Goal: Task Accomplishment & Management: Complete application form

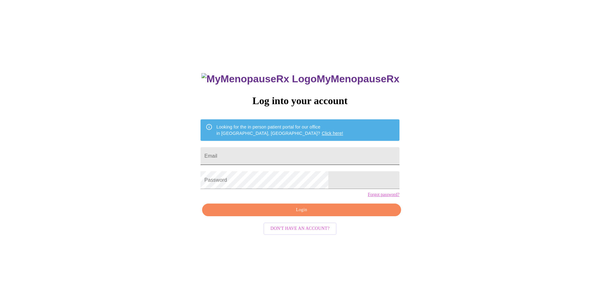
click at [257, 148] on input "Email" at bounding box center [300, 156] width 199 height 18
type input "[EMAIL_ADDRESS][DOMAIN_NAME]"
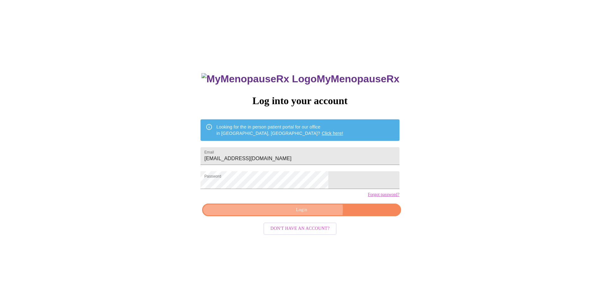
click at [309, 214] on span "Login" at bounding box center [302, 210] width 184 height 8
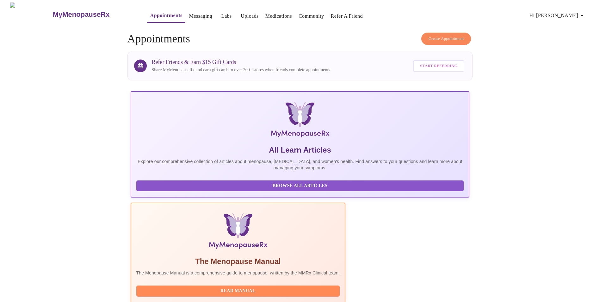
scroll to position [45, 0]
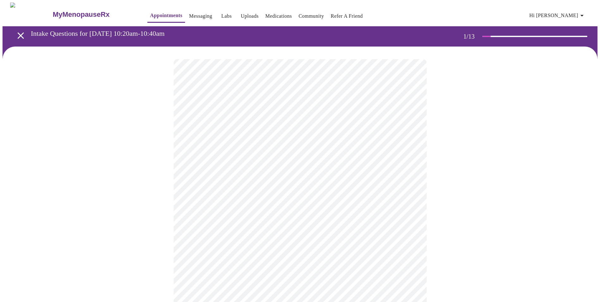
click at [194, 139] on body "MyMenopauseRx Appointments Messaging Labs Uploads Medications Community Refer a…" at bounding box center [300, 294] width 595 height 582
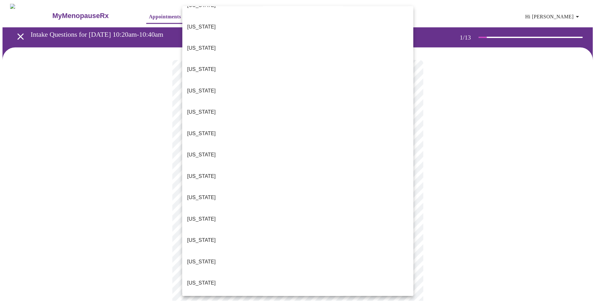
scroll to position [158, 0]
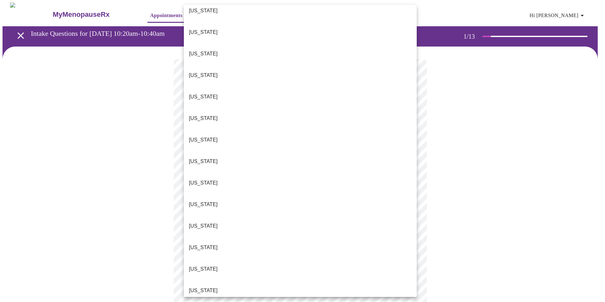
click at [216, 237] on li "[US_STATE]" at bounding box center [300, 248] width 233 height 22
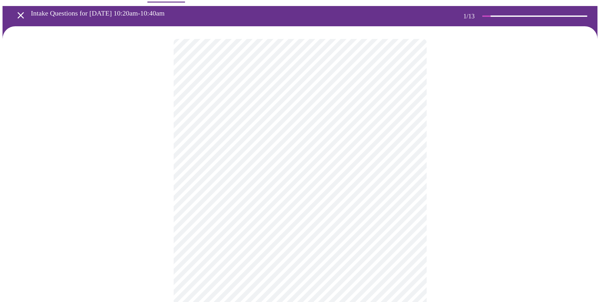
scroll to position [32, 0]
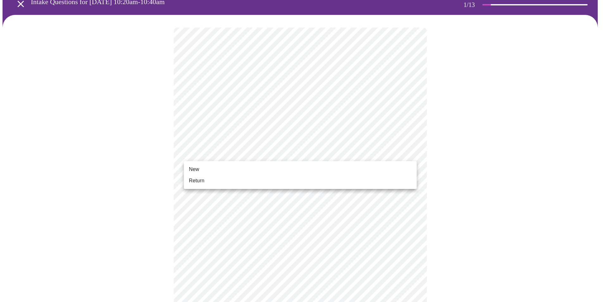
click at [232, 157] on body "MyMenopauseRx Appointments Messaging Labs Uploads Medications Community Refer a…" at bounding box center [303, 260] width 600 height 578
click at [229, 170] on li "New" at bounding box center [300, 169] width 233 height 11
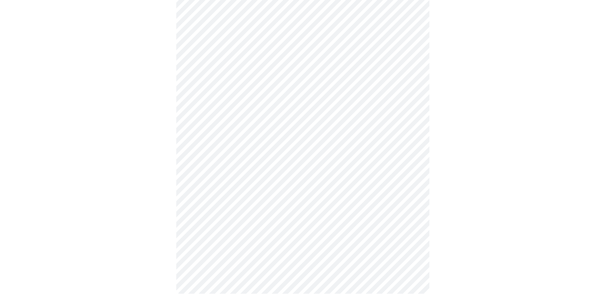
scroll to position [267, 0]
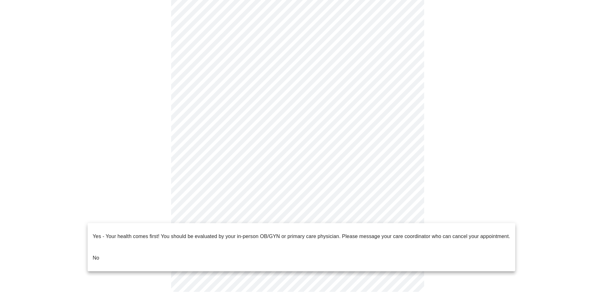
click at [293, 215] on body "MyMenopauseRx Appointments Messaging Labs Uploads Medications Community Refer a…" at bounding box center [300, 19] width 595 height 569
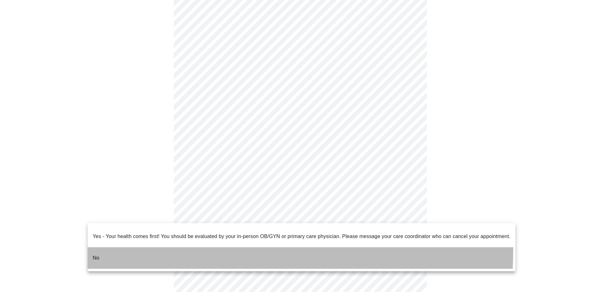
click at [97, 247] on li "No" at bounding box center [302, 258] width 428 height 22
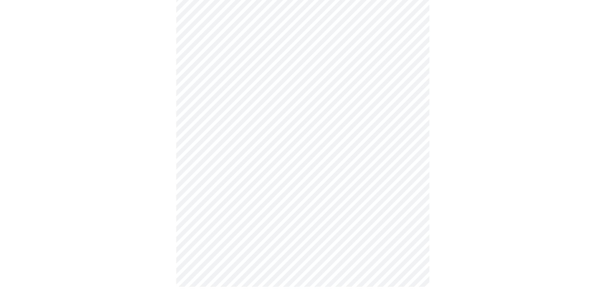
scroll to position [0, 0]
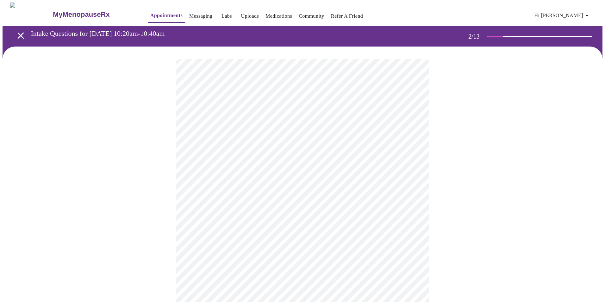
click at [267, 128] on body "MyMenopauseRx Appointments Messaging Labs Uploads Medications Community Refer a…" at bounding box center [303, 193] width 600 height 380
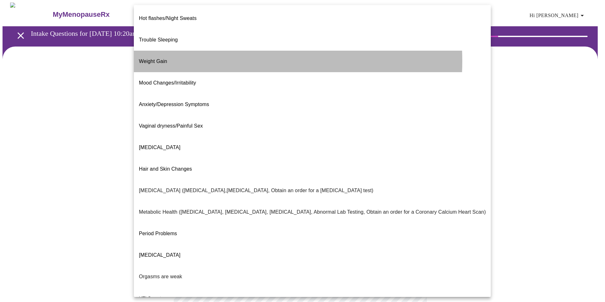
click at [210, 51] on li "Weight Gain" at bounding box center [312, 62] width 357 height 22
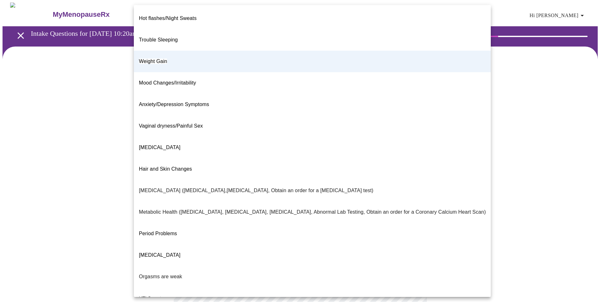
click at [231, 131] on body "MyMenopauseRx Appointments Messaging Labs Uploads Medications Community Refer a…" at bounding box center [303, 191] width 600 height 377
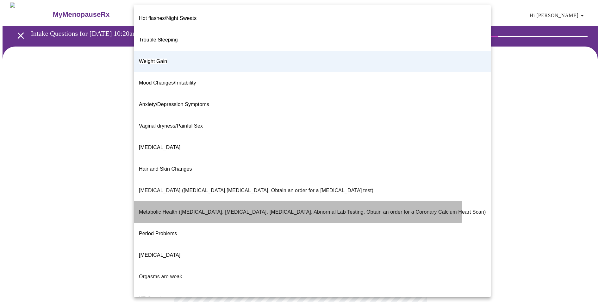
click at [235, 208] on p "Metabolic Health ([MEDICAL_DATA], [MEDICAL_DATA], [MEDICAL_DATA], Abnormal Lab …" at bounding box center [312, 212] width 347 height 8
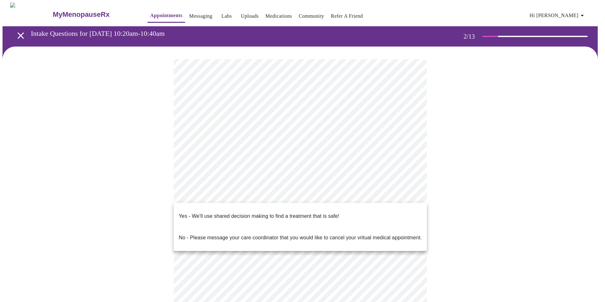
click at [247, 195] on body "MyMenopauseRx Appointments Messaging Labs Uploads Medications Community Refer a…" at bounding box center [303, 191] width 600 height 377
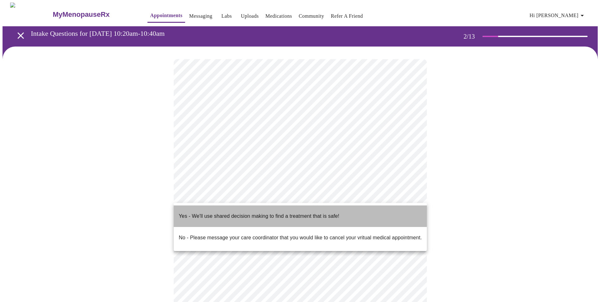
click at [240, 212] on p "Yes - We'll use shared decision making to find a treatment that is safe!" at bounding box center [259, 216] width 160 height 8
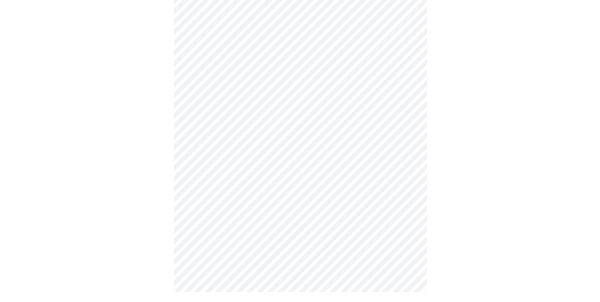
scroll to position [57, 0]
click at [143, 224] on div at bounding box center [300, 146] width 595 height 315
click at [432, 217] on div at bounding box center [300, 146] width 595 height 315
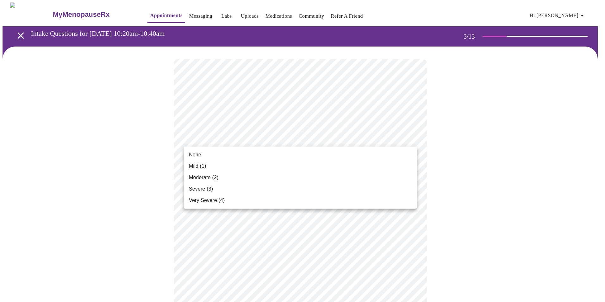
click at [222, 172] on li "Moderate (2)" at bounding box center [300, 177] width 233 height 11
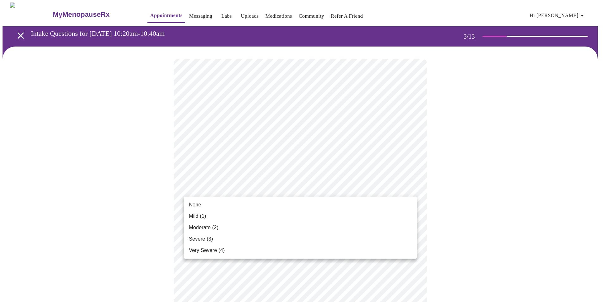
click at [213, 206] on li "None" at bounding box center [300, 204] width 233 height 11
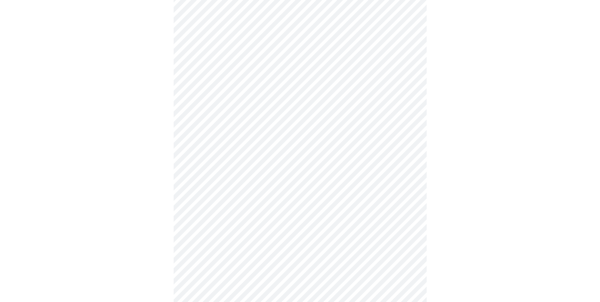
scroll to position [63, 0]
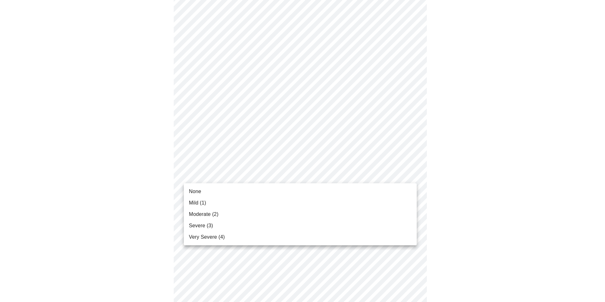
click at [241, 200] on li "Mild (1)" at bounding box center [300, 202] width 233 height 11
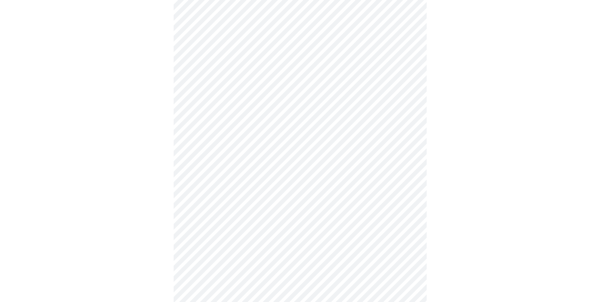
scroll to position [158, 0]
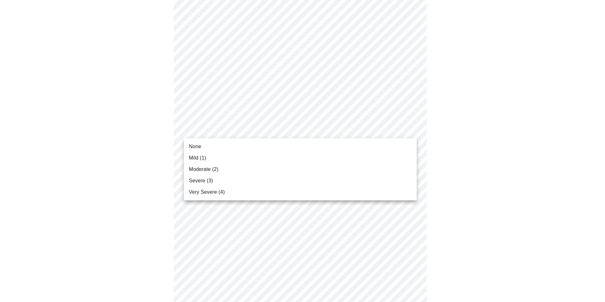
click at [254, 128] on body "MyMenopauseRx Appointments Messaging Labs Uploads Medications Community Refer a…" at bounding box center [303, 251] width 600 height 815
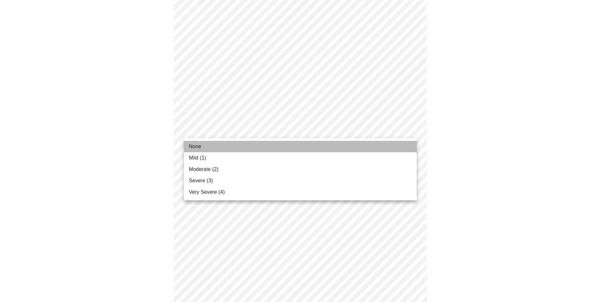
click at [230, 149] on li "None" at bounding box center [300, 146] width 233 height 11
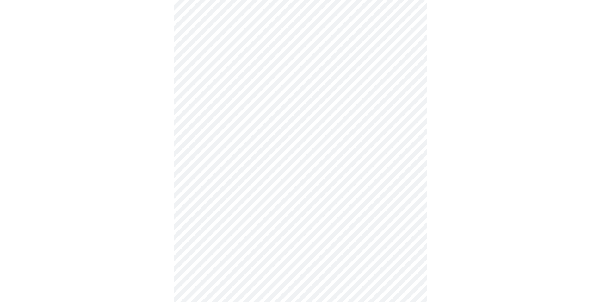
click at [240, 171] on body "MyMenopauseRx Appointments Messaging Labs Uploads Medications Community Refer a…" at bounding box center [300, 247] width 595 height 807
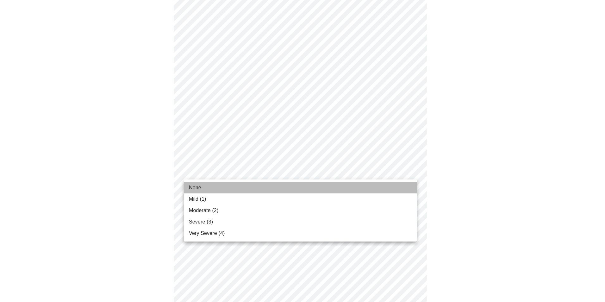
click at [203, 185] on li "None" at bounding box center [300, 187] width 233 height 11
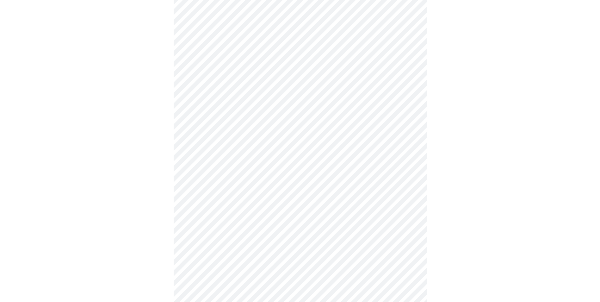
scroll to position [222, 0]
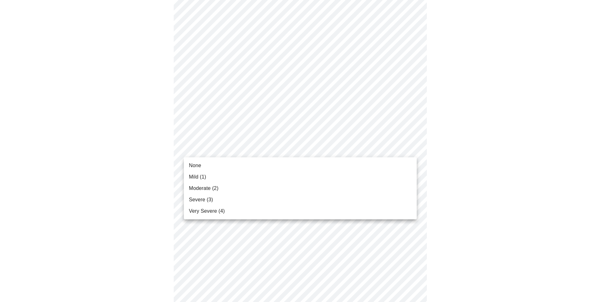
click at [258, 143] on body "MyMenopauseRx Appointments Messaging Labs Uploads Medications Community Refer a…" at bounding box center [303, 180] width 600 height 798
click at [213, 173] on li "Mild (1)" at bounding box center [300, 176] width 233 height 11
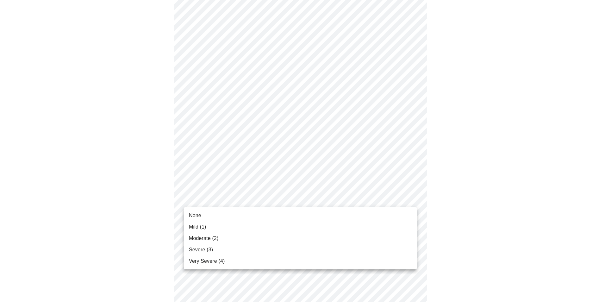
click at [276, 198] on body "MyMenopauseRx Appointments Messaging Labs Uploads Medications Community Refer a…" at bounding box center [303, 175] width 600 height 789
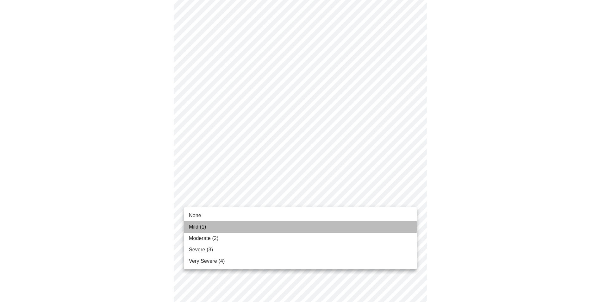
click at [219, 223] on li "Mild (1)" at bounding box center [300, 226] width 233 height 11
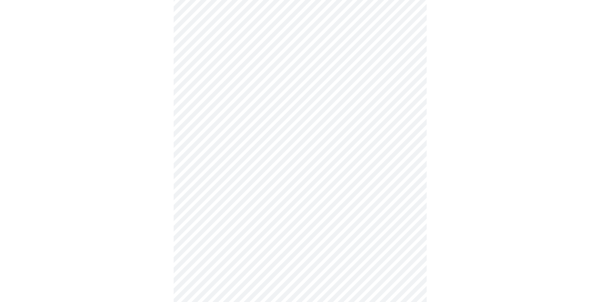
scroll to position [348, 0]
click at [228, 77] on body "MyMenopauseRx Appointments Messaging Labs Uploads Medications Community Refer a…" at bounding box center [300, 44] width 595 height 780
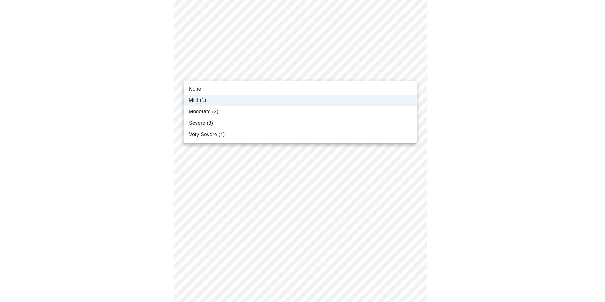
click at [212, 87] on li "None" at bounding box center [300, 88] width 233 height 11
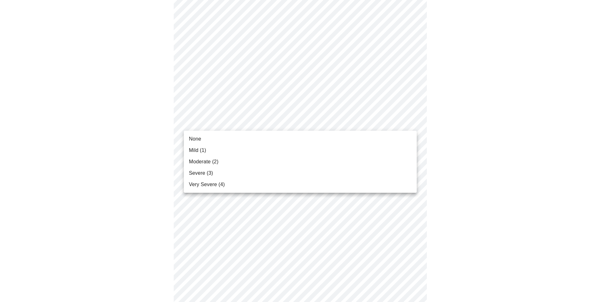
click at [207, 125] on body "MyMenopauseRx Appointments Messaging Labs Uploads Medications Community Refer a…" at bounding box center [303, 44] width 600 height 780
click at [203, 164] on span "Moderate (2)" at bounding box center [203, 162] width 29 height 8
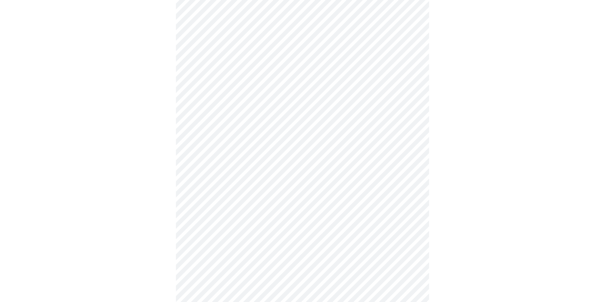
click at [238, 165] on body "MyMenopauseRx Appointments Messaging Labs Uploads Medications Community Refer a…" at bounding box center [303, 39] width 600 height 771
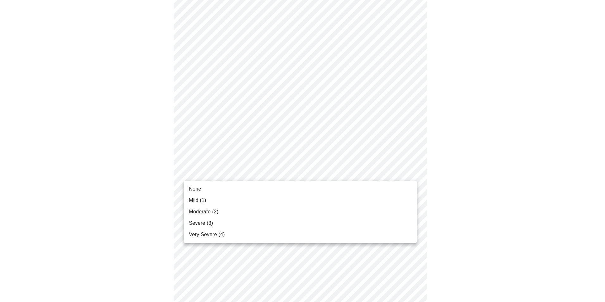
click at [225, 189] on li "None" at bounding box center [300, 188] width 233 height 11
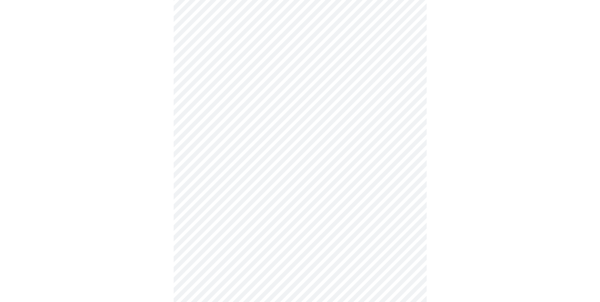
scroll to position [443, 0]
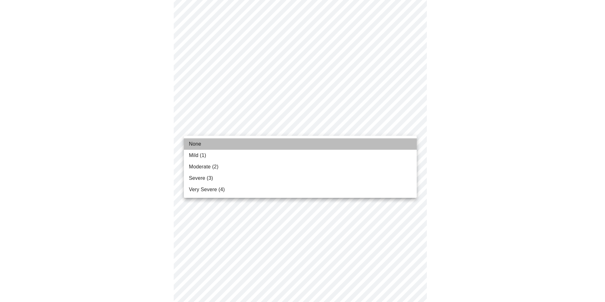
click at [196, 144] on span "None" at bounding box center [195, 144] width 12 height 8
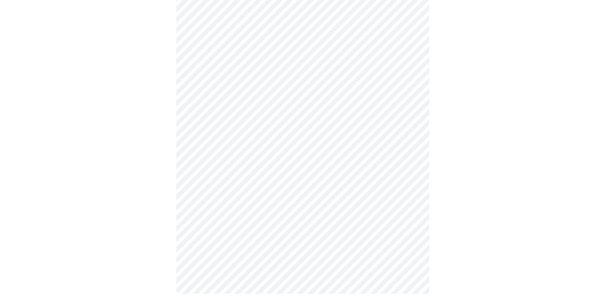
scroll to position [451, 0]
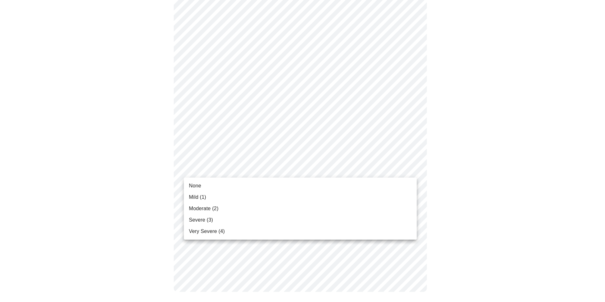
click at [199, 182] on li "None" at bounding box center [300, 185] width 233 height 11
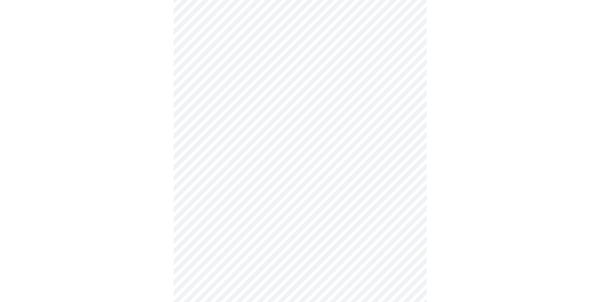
scroll to position [222, 0]
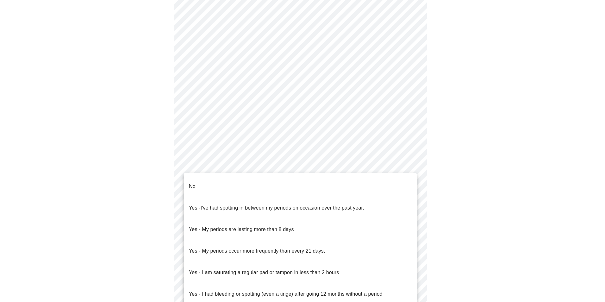
click at [234, 165] on body "MyMenopauseRx Appointments Messaging Labs Uploads Medications Community Refer a…" at bounding box center [303, 93] width 600 height 625
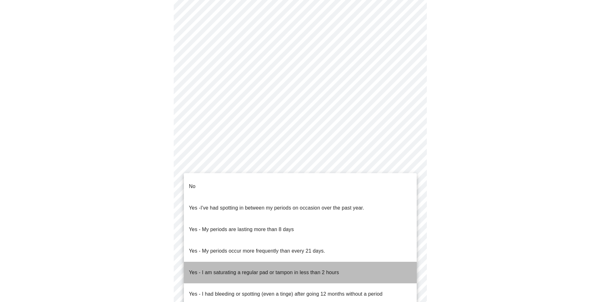
click at [229, 269] on p "Yes - I am saturating a regular pad or tampon in less than 2 hours" at bounding box center [264, 273] width 150 height 8
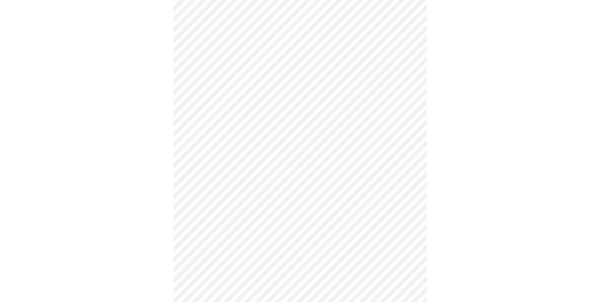
scroll to position [285, 0]
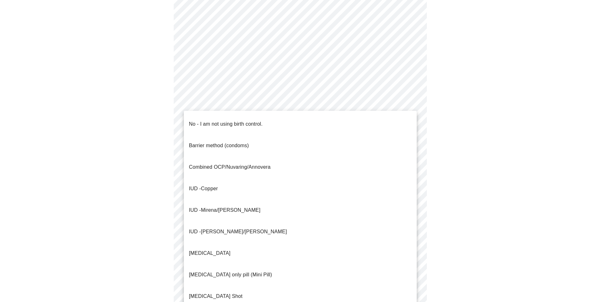
click at [234, 147] on body "MyMenopauseRx Appointments Messaging Labs Uploads Medications Community Refer a…" at bounding box center [303, 28] width 600 height 621
click at [236, 121] on p "No - I am not using birth control." at bounding box center [226, 124] width 74 height 8
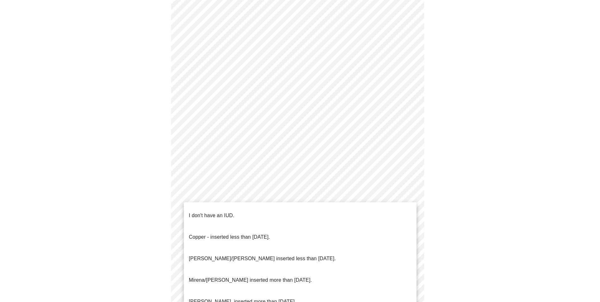
click at [243, 190] on body "MyMenopauseRx Appointments Messaging Labs Uploads Medications Community Refer a…" at bounding box center [300, 26] width 595 height 617
click at [222, 212] on p "I don't have an IUD." at bounding box center [212, 216] width 46 height 8
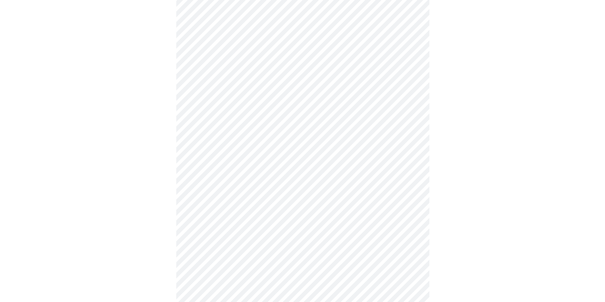
scroll to position [311, 0]
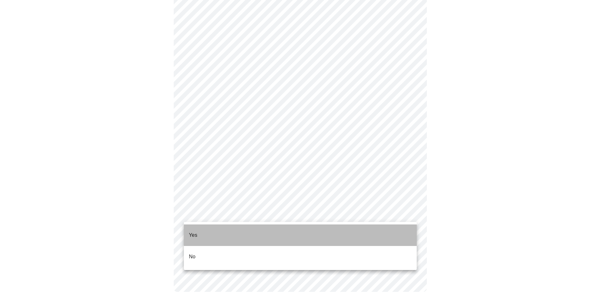
click at [213, 232] on li "Yes" at bounding box center [300, 235] width 233 height 22
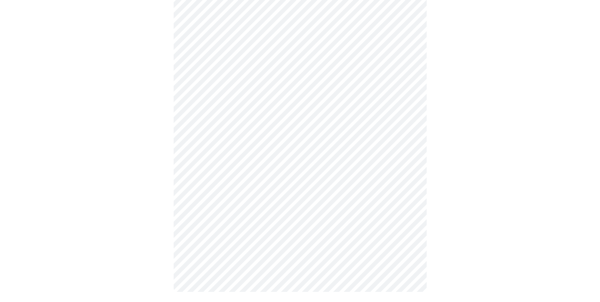
scroll to position [0, 0]
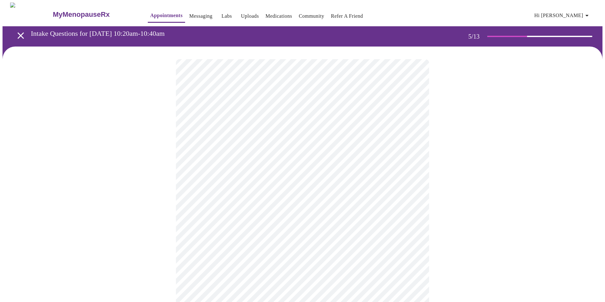
click at [247, 159] on body "MyMenopauseRx Appointments Messaging Labs Uploads Medications Community Refer a…" at bounding box center [303, 259] width 600 height 513
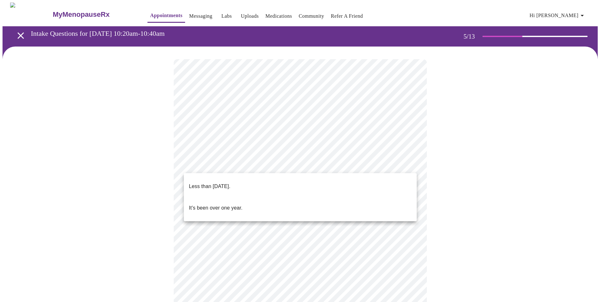
click at [230, 183] on p "Less than [DATE]." at bounding box center [209, 187] width 41 height 8
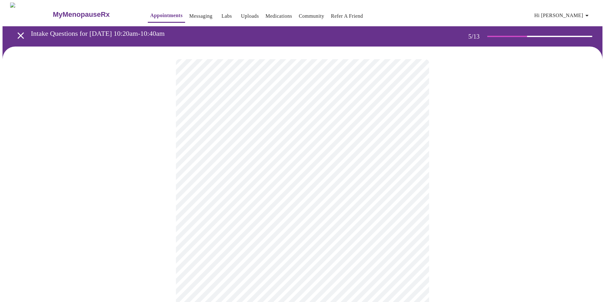
click at [251, 216] on body "MyMenopauseRx Appointments Messaging Labs Uploads Medications Community Refer a…" at bounding box center [303, 257] width 600 height 509
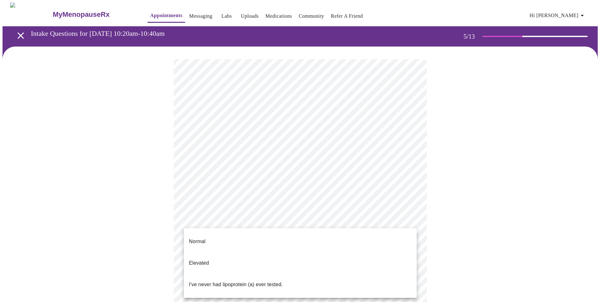
click at [239, 276] on span "I've never had lipoprotein (a) ever tested." at bounding box center [236, 285] width 94 height 18
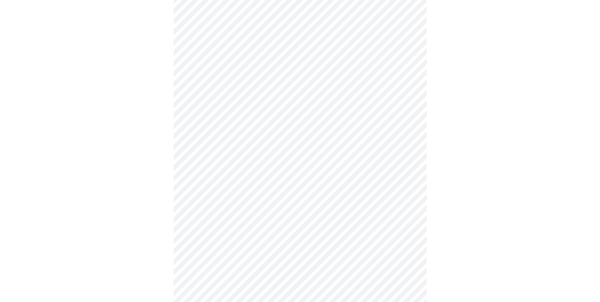
scroll to position [63, 0]
click at [147, 192] on div at bounding box center [300, 207] width 595 height 448
click at [139, 254] on div at bounding box center [300, 207] width 595 height 448
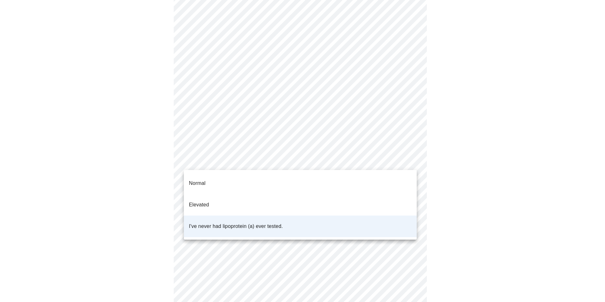
click at [265, 161] on body "MyMenopauseRx Appointments Messaging Labs Uploads Medications Community Refer a…" at bounding box center [303, 178] width 600 height 478
click at [245, 217] on span "I've never had lipoprotein (a) ever tested." at bounding box center [236, 226] width 94 height 18
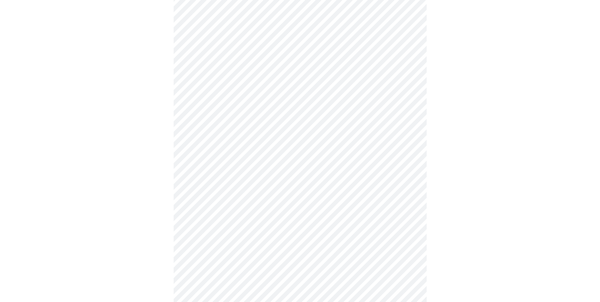
click at [460, 212] on div at bounding box center [300, 200] width 595 height 434
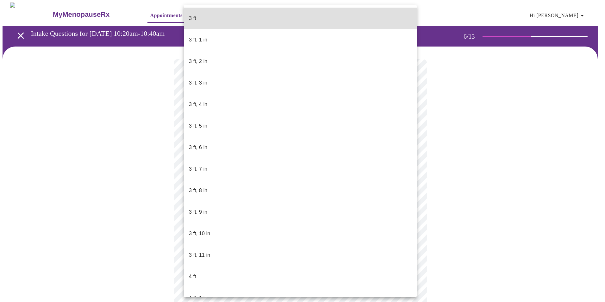
click at [197, 175] on body "MyMenopauseRx Appointments Messaging Labs Uploads Medications Community Refer a…" at bounding box center [303, 172] width 600 height 338
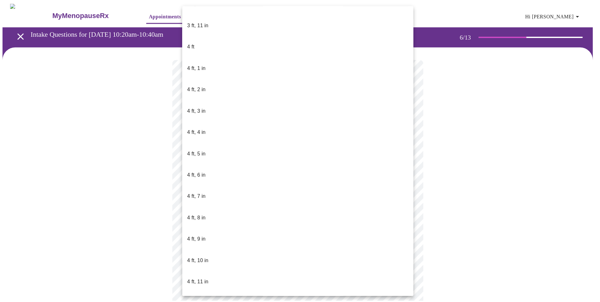
scroll to position [253, 0]
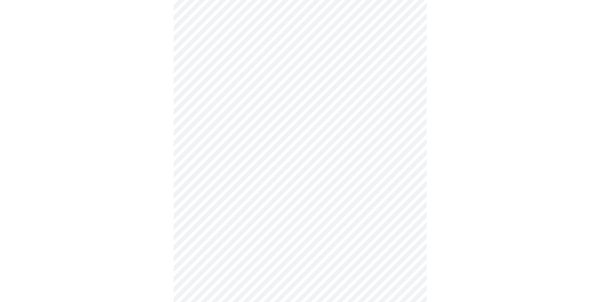
scroll to position [1614, 0]
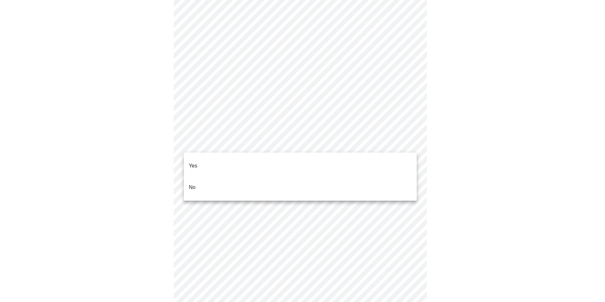
click at [206, 177] on li "No" at bounding box center [300, 188] width 233 height 22
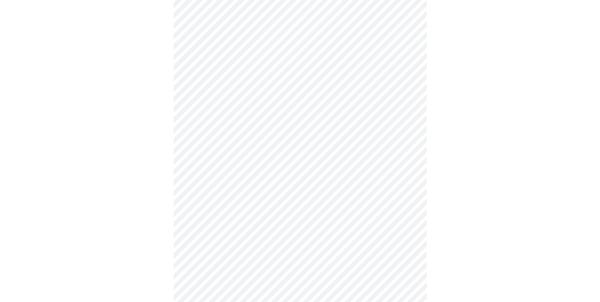
scroll to position [1678, 0]
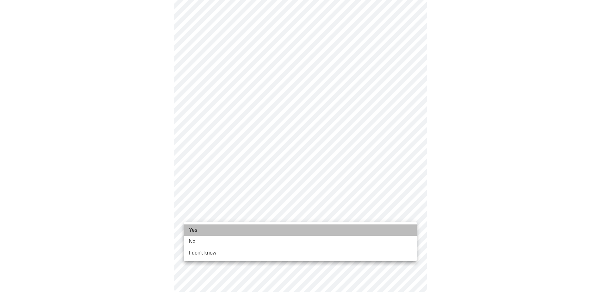
click at [204, 229] on li "Yes" at bounding box center [300, 229] width 233 height 11
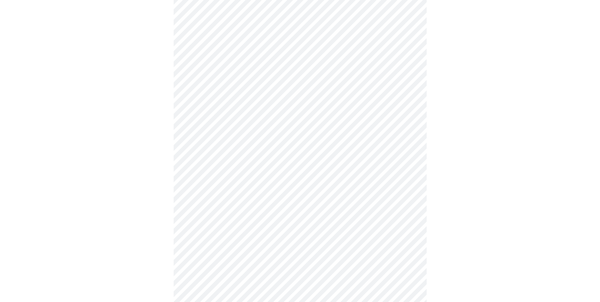
scroll to position [0, 0]
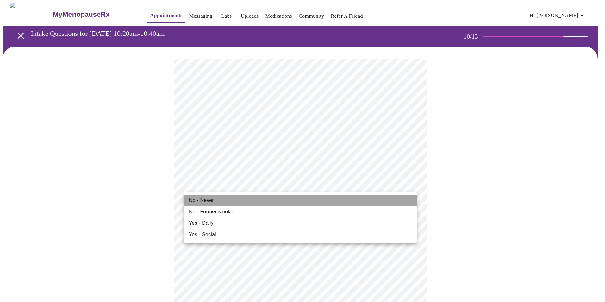
click at [235, 199] on li "No - Never" at bounding box center [300, 200] width 233 height 11
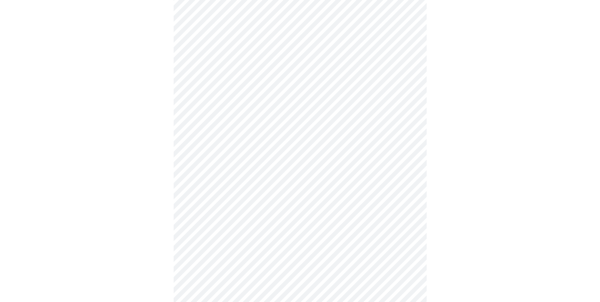
scroll to position [412, 0]
click at [268, 227] on body "MyMenopauseRx Appointments Messaging Labs Uploads Medications Community Refer a…" at bounding box center [300, 5] width 595 height 829
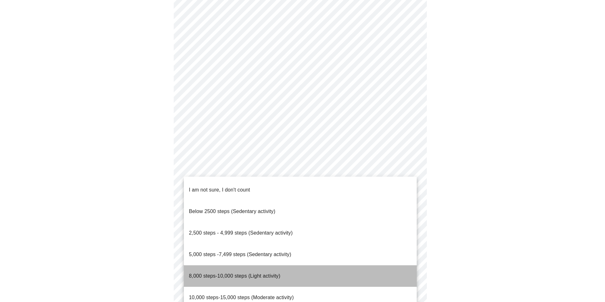
click at [207, 273] on span "8,000 steps-10,000 steps (Light activity)" at bounding box center [234, 275] width 91 height 5
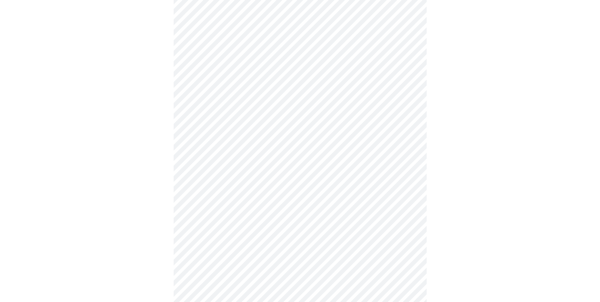
scroll to position [475, 0]
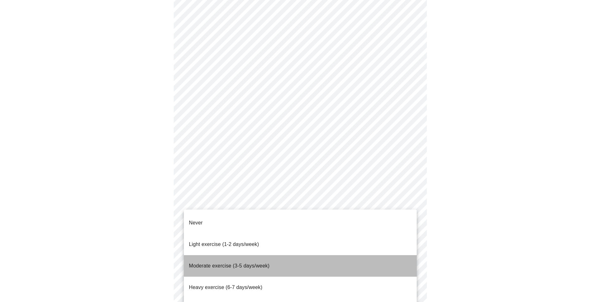
click at [215, 263] on span "Moderate exercise (3-5 days/week)" at bounding box center [229, 265] width 81 height 5
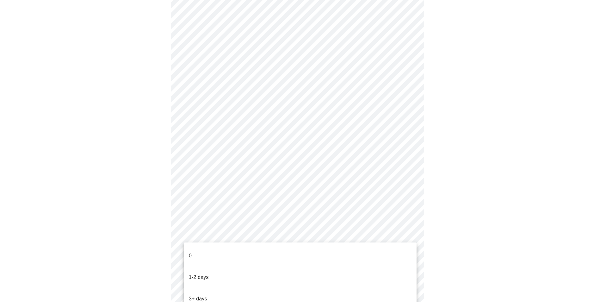
click at [208, 288] on li "3+ days" at bounding box center [300, 299] width 233 height 22
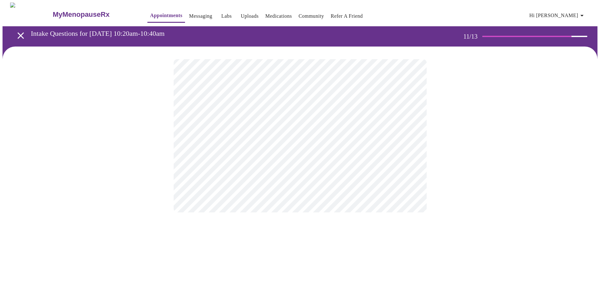
scroll to position [0, 0]
click at [462, 141] on div at bounding box center [303, 136] width 600 height 179
click at [496, 139] on div at bounding box center [303, 136] width 600 height 179
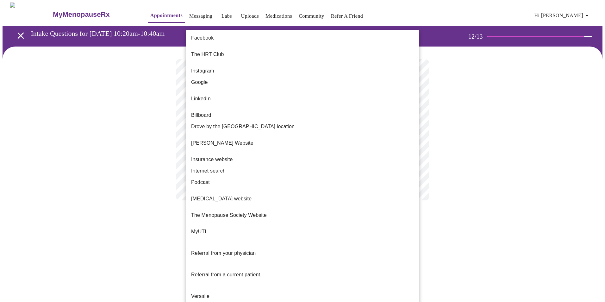
click at [262, 131] on body "MyMenopauseRx Appointments Messaging Labs Uploads Medications Community Refer a…" at bounding box center [303, 108] width 600 height 211
click at [244, 165] on li "Internet search" at bounding box center [302, 170] width 233 height 11
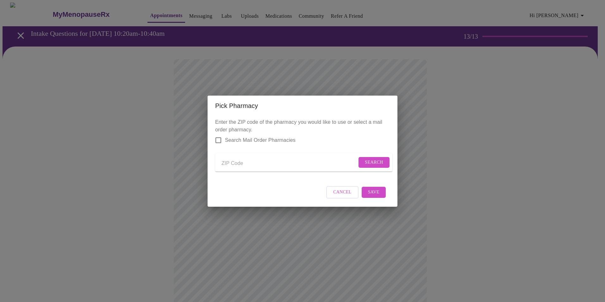
click at [228, 163] on input "Send a message to your care team" at bounding box center [289, 164] width 135 height 10
click at [378, 159] on span "Search" at bounding box center [374, 163] width 18 height 8
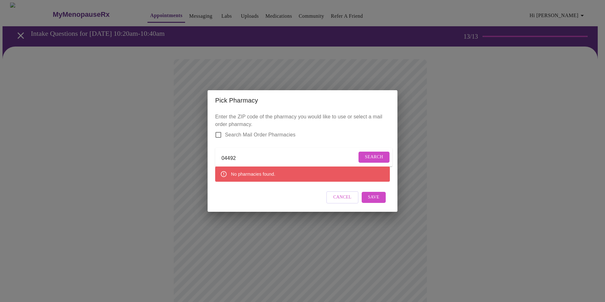
click at [237, 156] on input "04492" at bounding box center [289, 159] width 135 height 10
type input "04457"
click at [285, 159] on input "04457" at bounding box center [289, 159] width 135 height 10
click at [378, 155] on span "Search" at bounding box center [374, 157] width 18 height 8
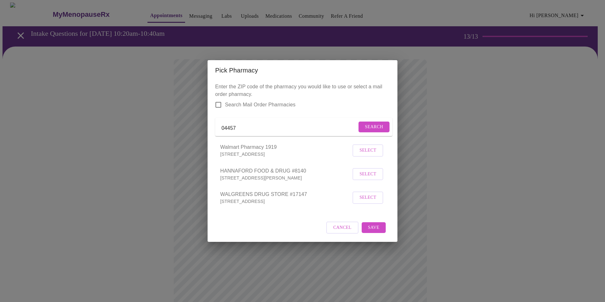
click at [374, 202] on span "Select" at bounding box center [368, 198] width 17 height 8
click at [375, 230] on span "Save" at bounding box center [373, 227] width 11 height 8
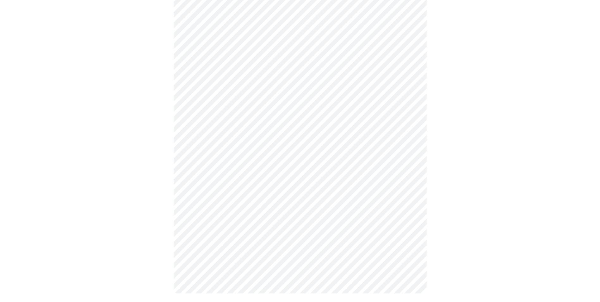
scroll to position [174, 0]
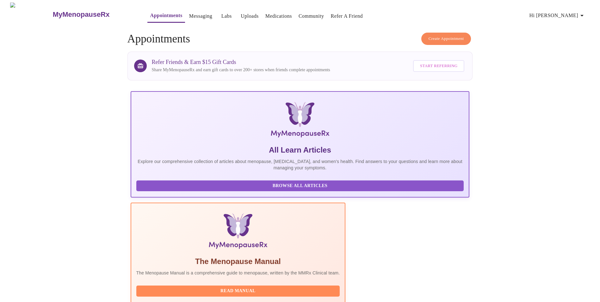
click at [222, 13] on link "Labs" at bounding box center [227, 16] width 10 height 9
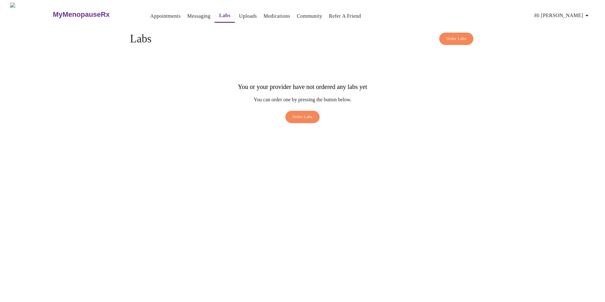
click at [239, 12] on link "Uploads" at bounding box center [248, 16] width 18 height 9
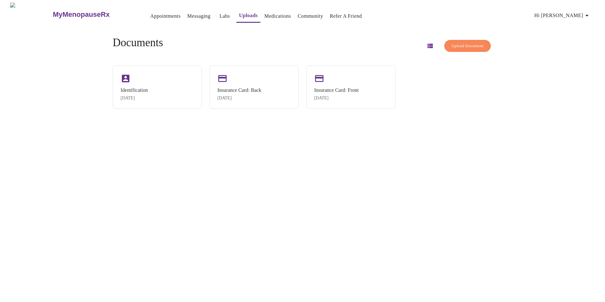
click at [267, 12] on link "Medications" at bounding box center [278, 16] width 27 height 9
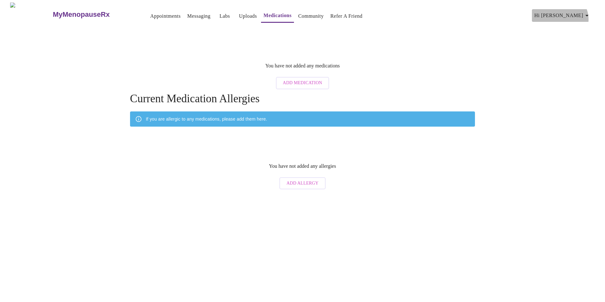
click at [586, 17] on span "Hi [PERSON_NAME]" at bounding box center [563, 15] width 56 height 9
click at [189, 10] on div at bounding box center [302, 151] width 605 height 302
click at [188, 11] on body "MyMenopauseRx Appointments Messaging Labs Uploads Medications Community Refer a…" at bounding box center [303, 98] width 600 height 190
click at [188, 12] on link "Messaging" at bounding box center [198, 16] width 23 height 9
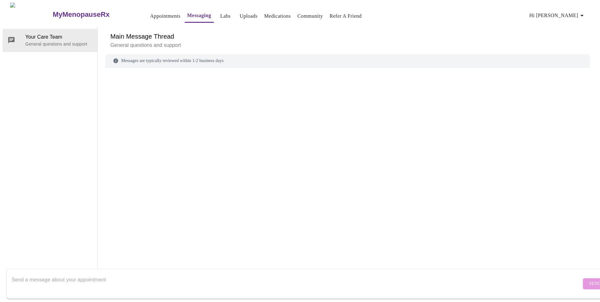
click at [97, 273] on textarea "Send a message about your appointment" at bounding box center [297, 283] width 570 height 20
click at [101, 273] on textarea "Should I upload previous lab work done?" at bounding box center [297, 283] width 570 height 20
type textarea "Should I upload previous lab work done before my virtual visit?"
click at [590, 280] on span "Send" at bounding box center [596, 284] width 12 height 8
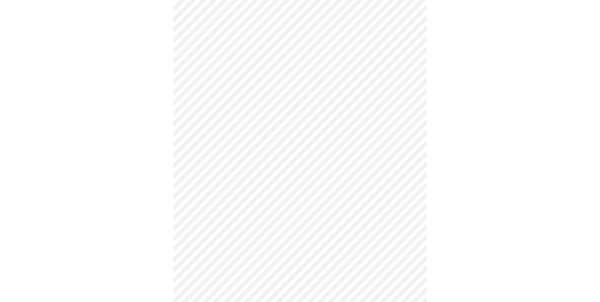
scroll to position [264, 0]
